Goal: Task Accomplishment & Management: Manage account settings

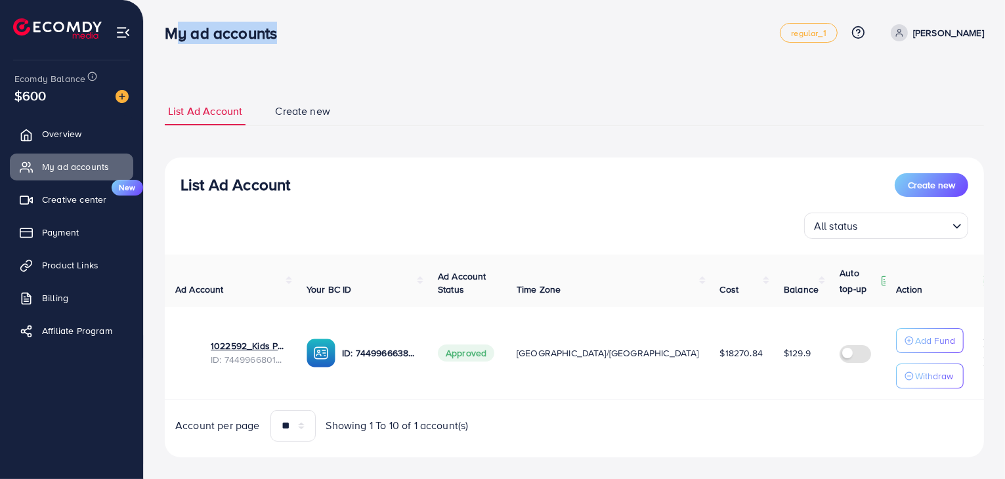
drag, startPoint x: 164, startPoint y: 33, endPoint x: 272, endPoint y: 40, distance: 108.5
click at [272, 40] on h3 "My ad accounts" at bounding box center [226, 33] width 123 height 19
click at [278, 40] on h3 "My ad accounts" at bounding box center [226, 33] width 123 height 19
click at [271, 39] on h3 "My ad accounts" at bounding box center [226, 33] width 123 height 19
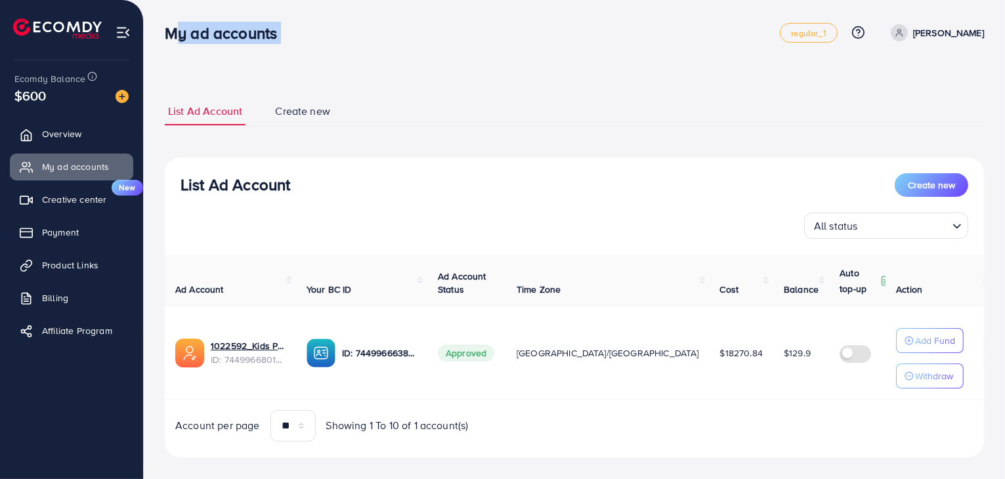
click at [271, 39] on h3 "My ad accounts" at bounding box center [226, 33] width 123 height 19
click at [257, 39] on h3 "My ad accounts" at bounding box center [226, 33] width 123 height 19
drag, startPoint x: 165, startPoint y: 35, endPoint x: 222, endPoint y: 31, distance: 56.5
click at [222, 31] on h3 "My ad accounts" at bounding box center [226, 33] width 123 height 19
click at [222, 33] on h3 "My ad accounts" at bounding box center [226, 33] width 123 height 19
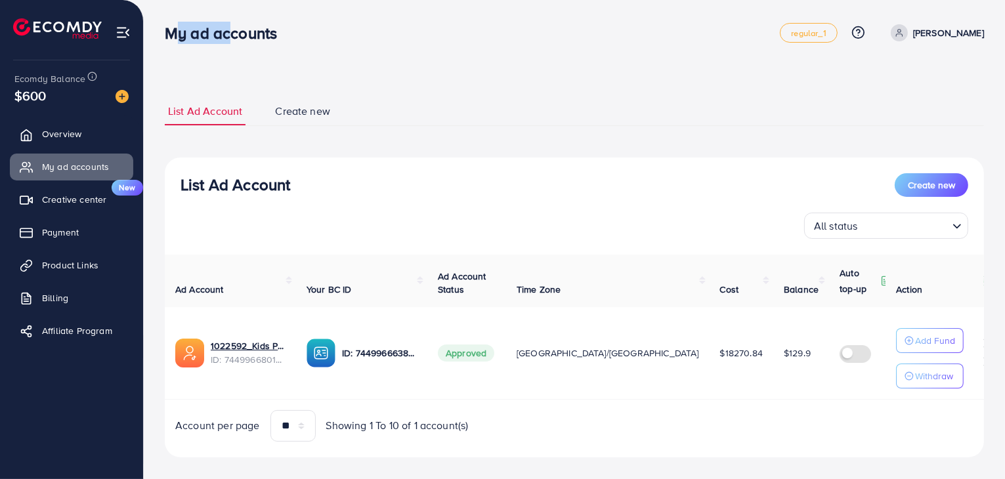
drag, startPoint x: 222, startPoint y: 34, endPoint x: 166, endPoint y: 37, distance: 56.5
click at [166, 37] on h3 "My ad accounts" at bounding box center [226, 33] width 123 height 19
click at [168, 36] on h3 "My ad accounts" at bounding box center [226, 33] width 123 height 19
drag, startPoint x: 224, startPoint y: 36, endPoint x: 281, endPoint y: 29, distance: 57.5
click at [281, 29] on h3 "My ad accounts" at bounding box center [226, 33] width 123 height 19
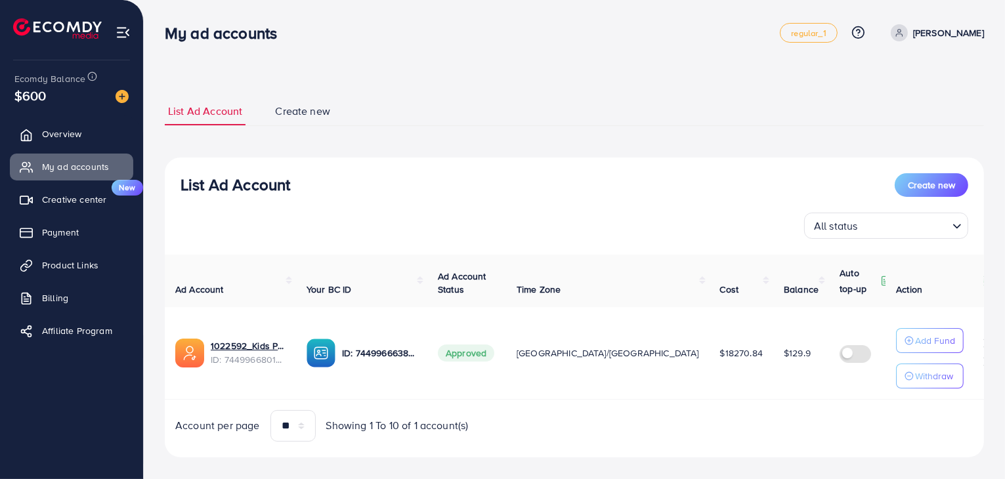
click at [265, 26] on h3 "My ad accounts" at bounding box center [226, 33] width 123 height 19
drag, startPoint x: 194, startPoint y: 35, endPoint x: 221, endPoint y: 35, distance: 26.9
click at [221, 35] on h3 "My ad accounts" at bounding box center [226, 33] width 123 height 19
click at [250, 32] on h3 "My ad accounts" at bounding box center [226, 33] width 123 height 19
drag, startPoint x: 225, startPoint y: 33, endPoint x: 281, endPoint y: 35, distance: 55.8
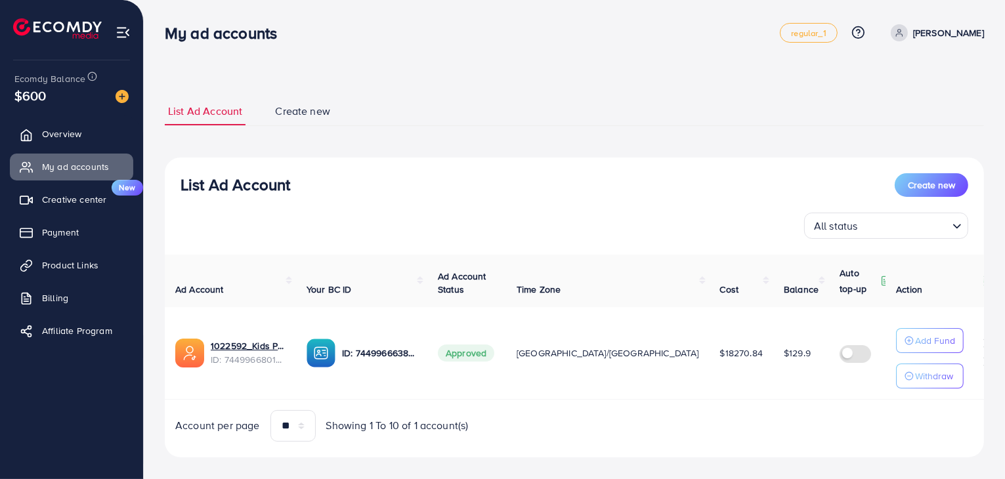
click at [281, 35] on h3 "My ad accounts" at bounding box center [226, 33] width 123 height 19
click at [265, 37] on h3 "My ad accounts" at bounding box center [226, 33] width 123 height 19
